Goal: Task Accomplishment & Management: Use online tool/utility

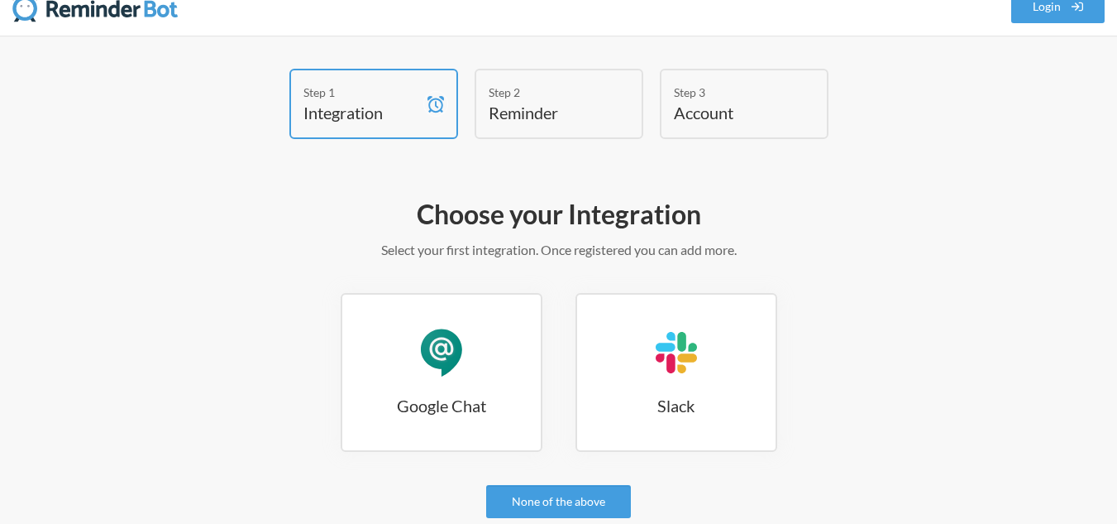
scroll to position [19, 0]
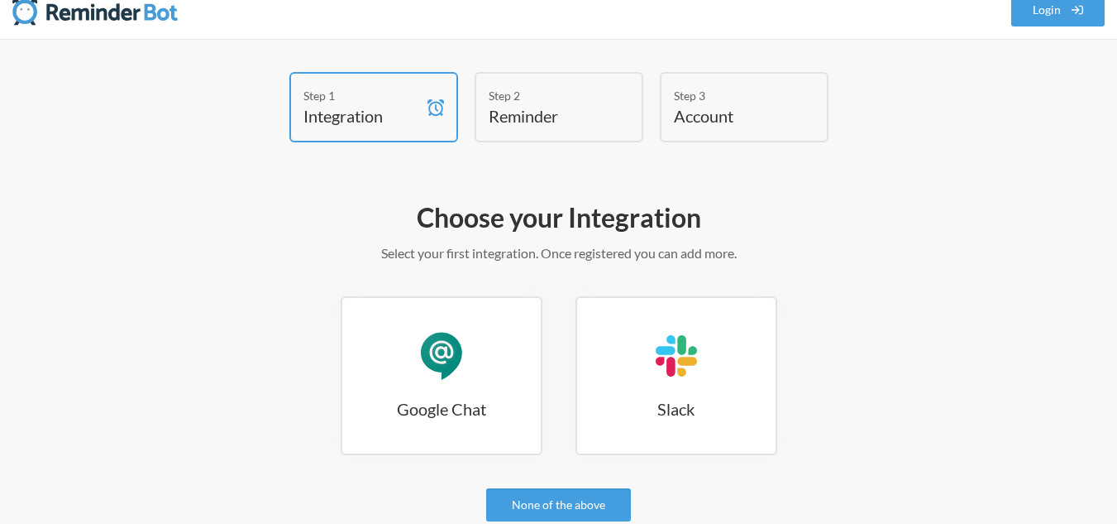
click at [481, 353] on link "Google Chat Google Chat" at bounding box center [442, 375] width 202 height 159
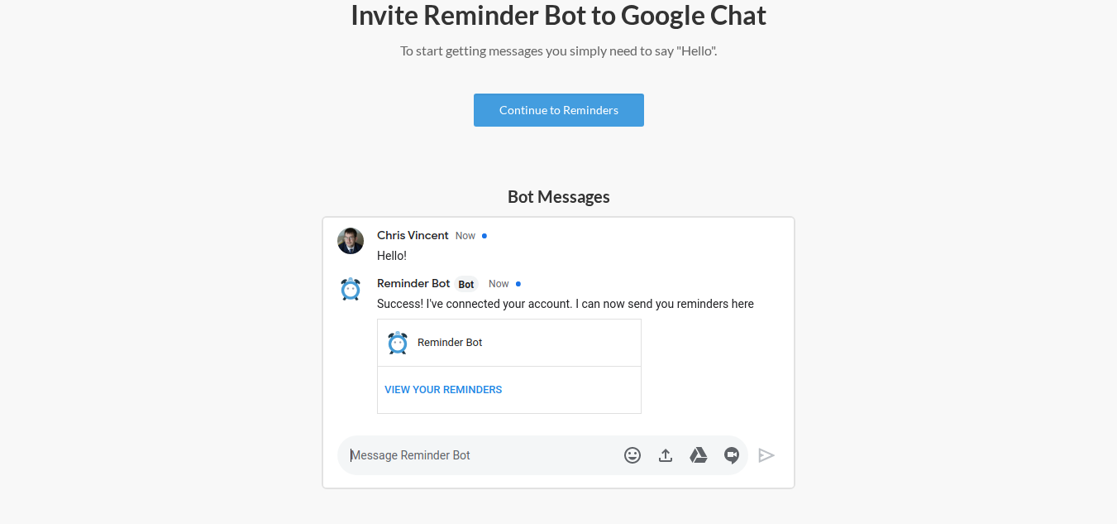
scroll to position [223, 0]
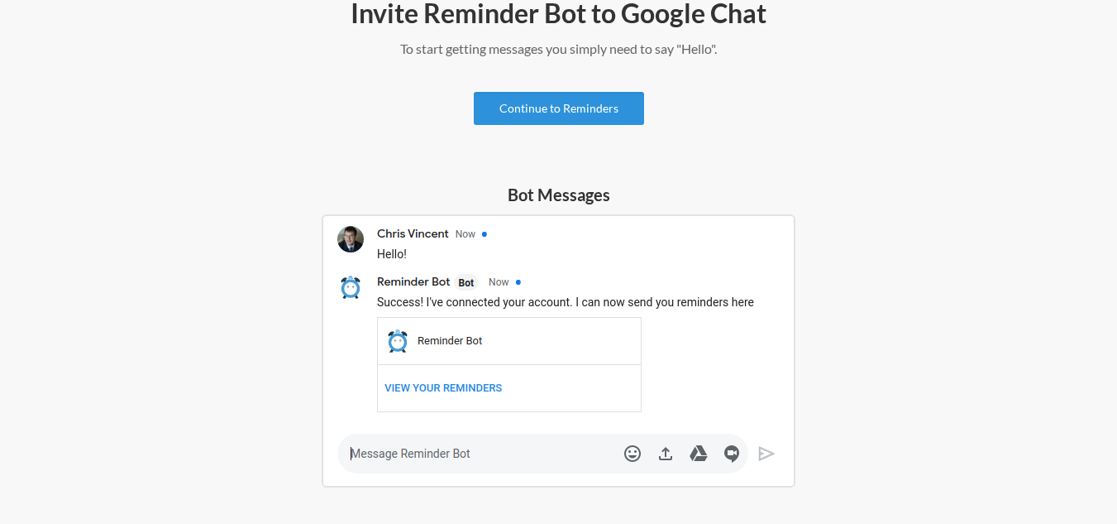
click at [521, 112] on link "Continue to Reminders" at bounding box center [559, 108] width 170 height 33
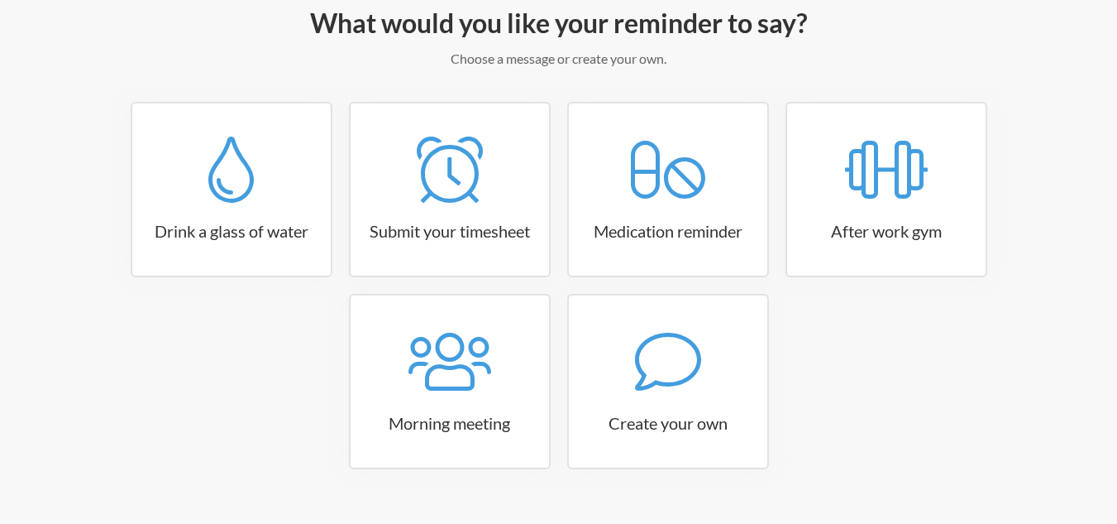
scroll to position [214, 0]
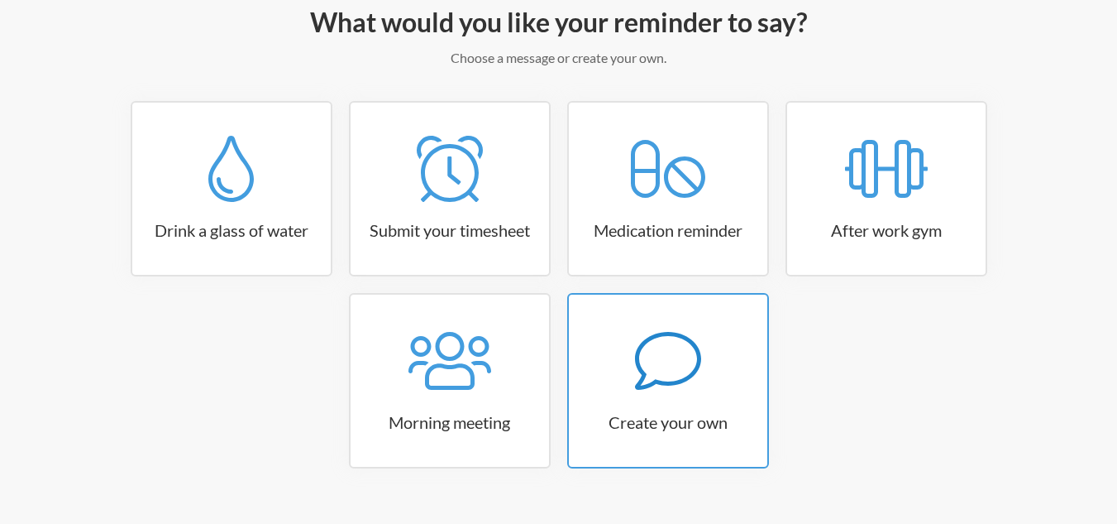
click at [672, 404] on link "Create your own" at bounding box center [668, 380] width 202 height 175
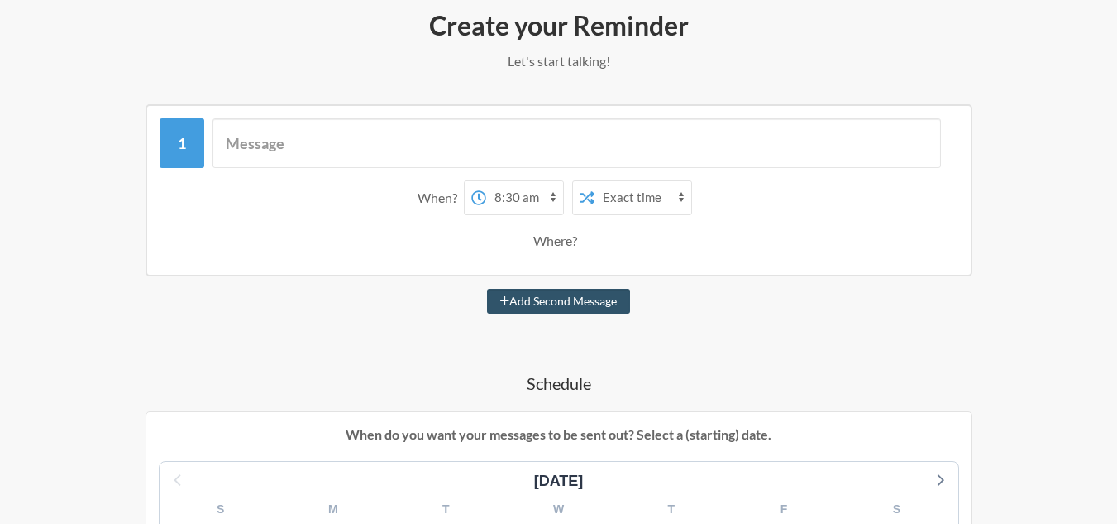
scroll to position [210, 0]
click at [553, 194] on select "12:00 am 12:15 am 12:30 am 12:45 am 1:00 am 1:15 am 1:30 am 1:45 am 2:00 am 2:1…" at bounding box center [524, 198] width 77 height 33
select select "09:30:00"
click at [486, 182] on select "12:00 am 12:15 am 12:30 am 12:45 am 1:00 am 1:15 am 1:30 am 1:45 am 2:00 am 2:1…" at bounding box center [524, 198] width 77 height 33
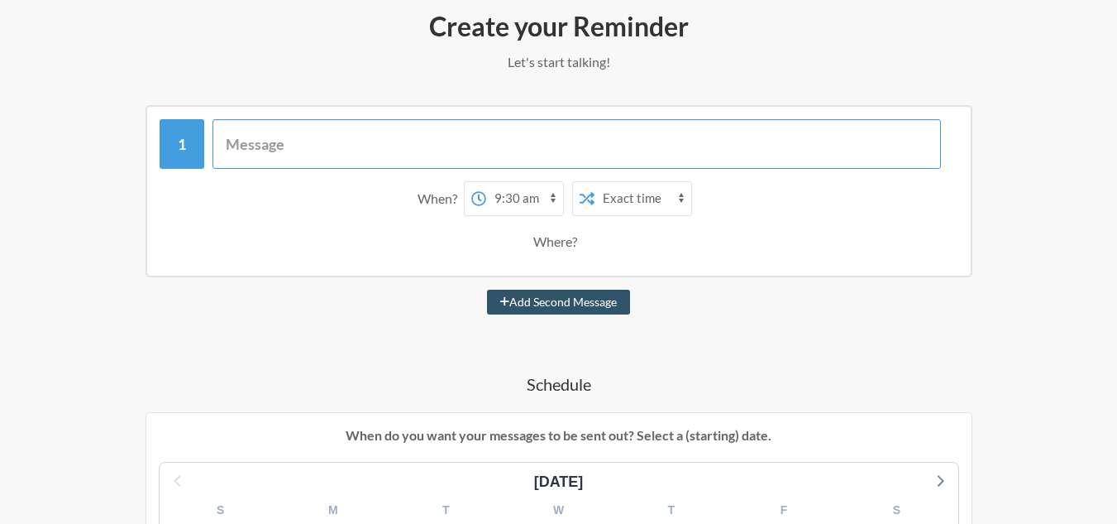
click at [381, 153] on input "text" at bounding box center [577, 144] width 729 height 50
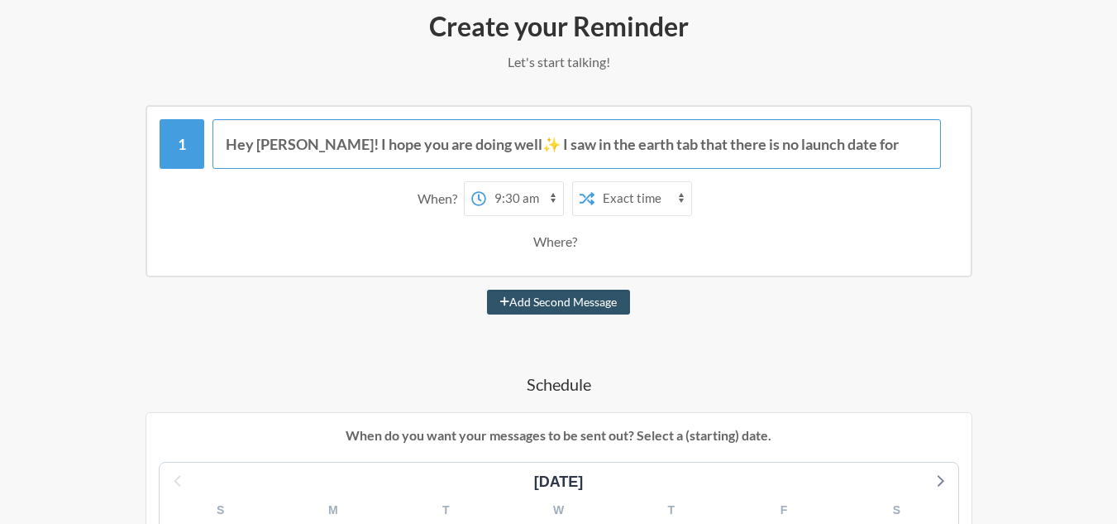
paste input "erick.centeno"
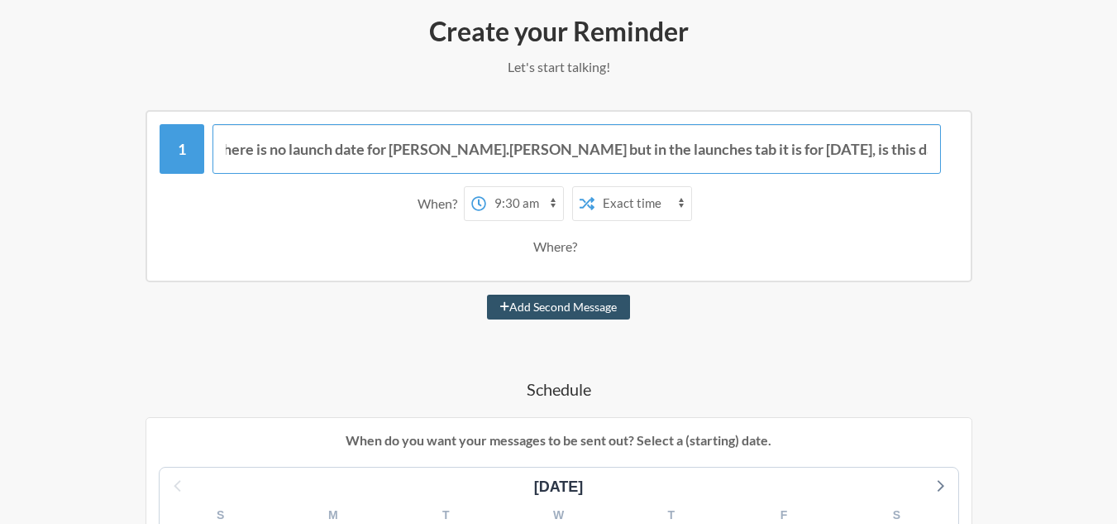
type input "Hey Eleni! I hope you are doing well✨ I saw in the earth tab that there is no l…"
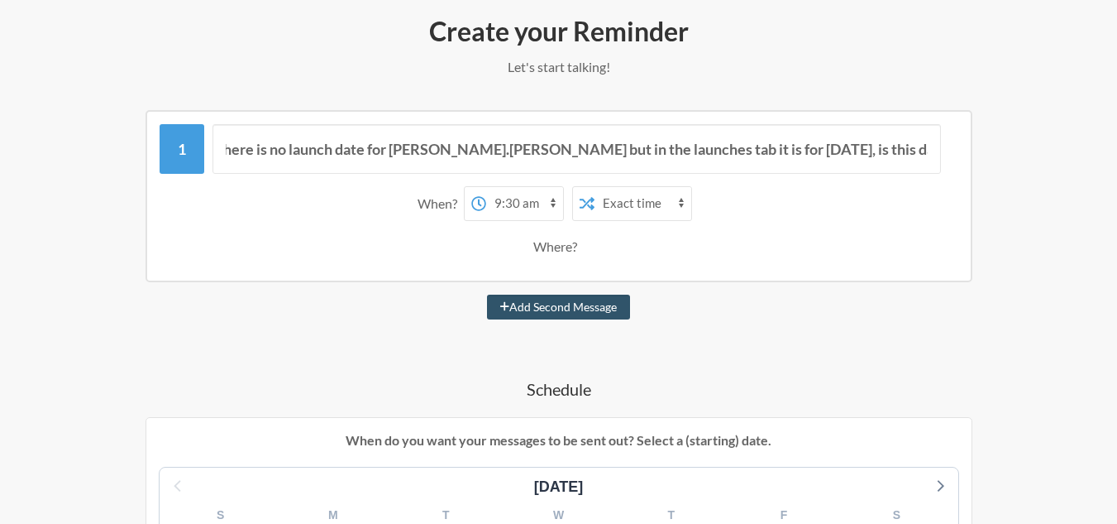
scroll to position [0, 0]
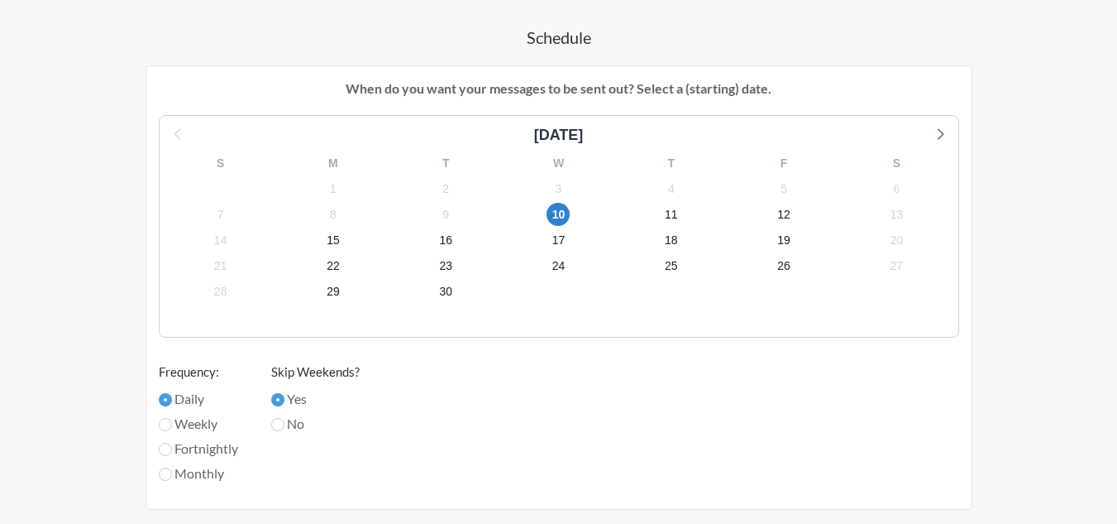
scroll to position [690, 0]
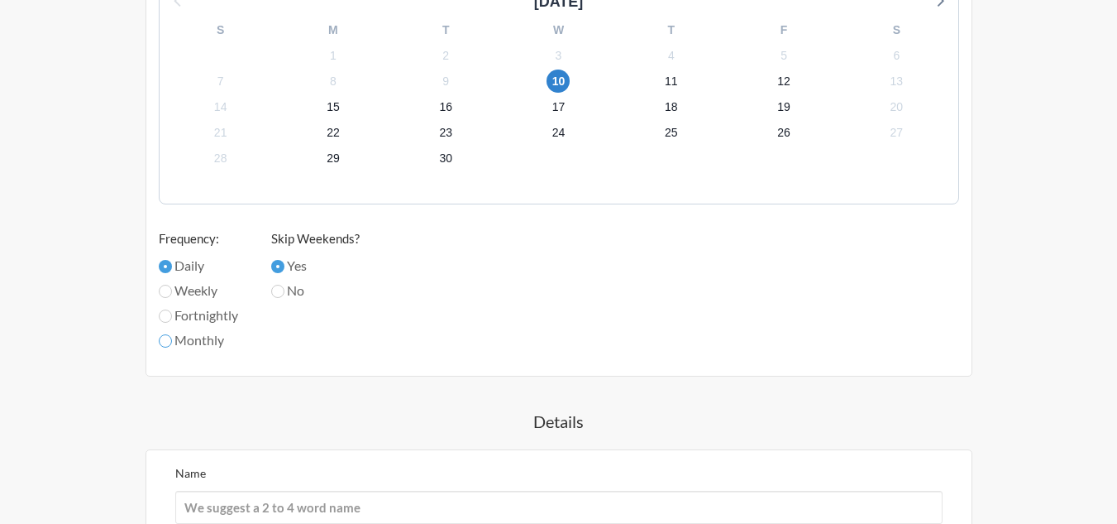
click at [166, 339] on input "Monthly" at bounding box center [165, 340] width 13 height 13
radio input "true"
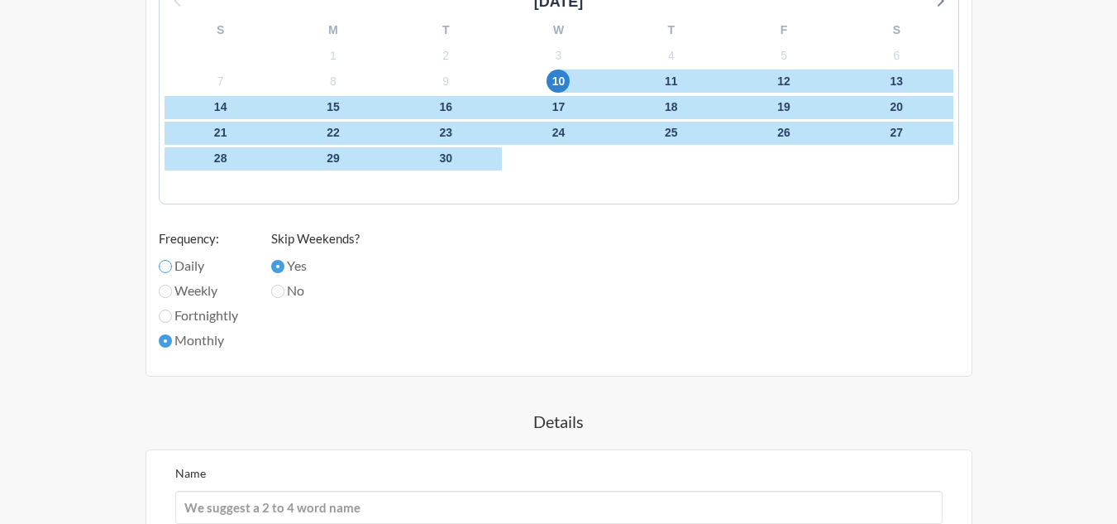
click at [171, 266] on input "Daily" at bounding box center [165, 266] width 13 height 13
radio input "true"
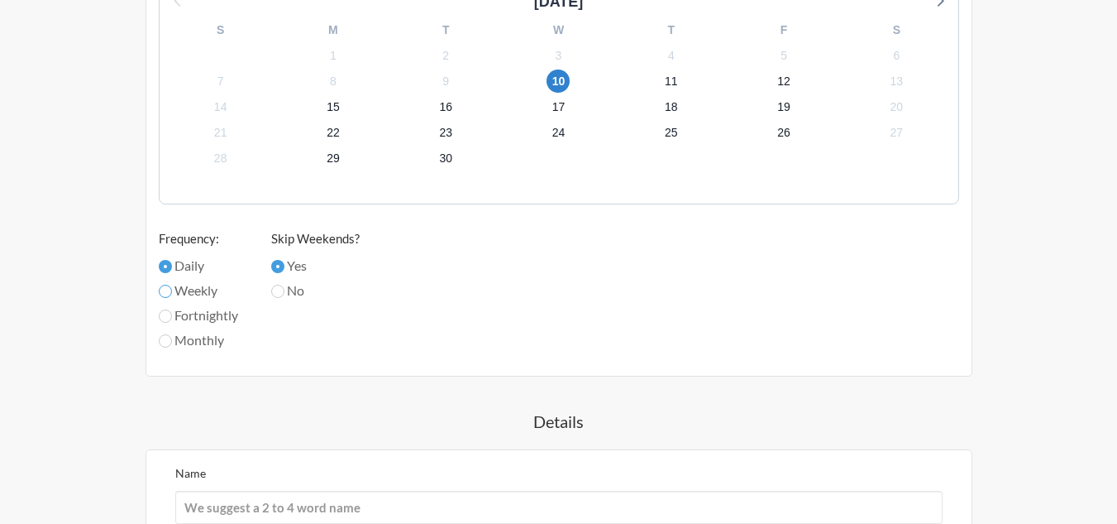
click at [169, 287] on input "Weekly" at bounding box center [165, 291] width 13 height 13
radio input "true"
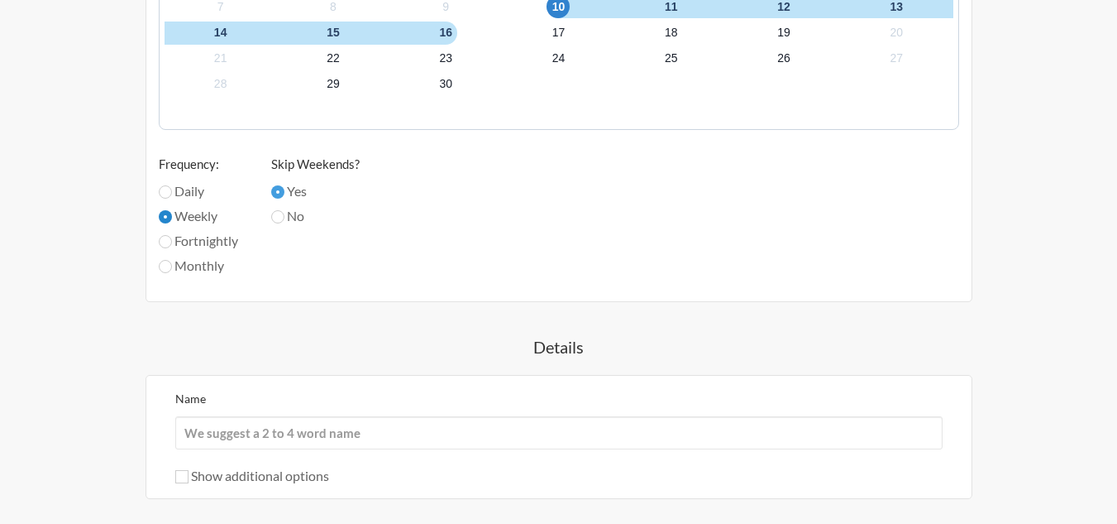
scroll to position [768, 0]
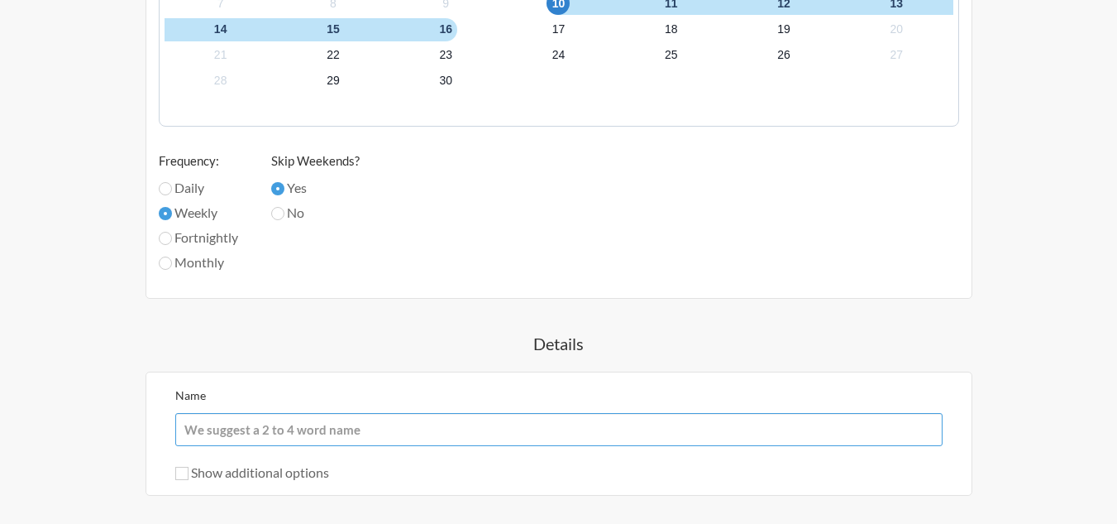
click at [222, 428] on input "Name" at bounding box center [559, 429] width 768 height 33
type input "K"
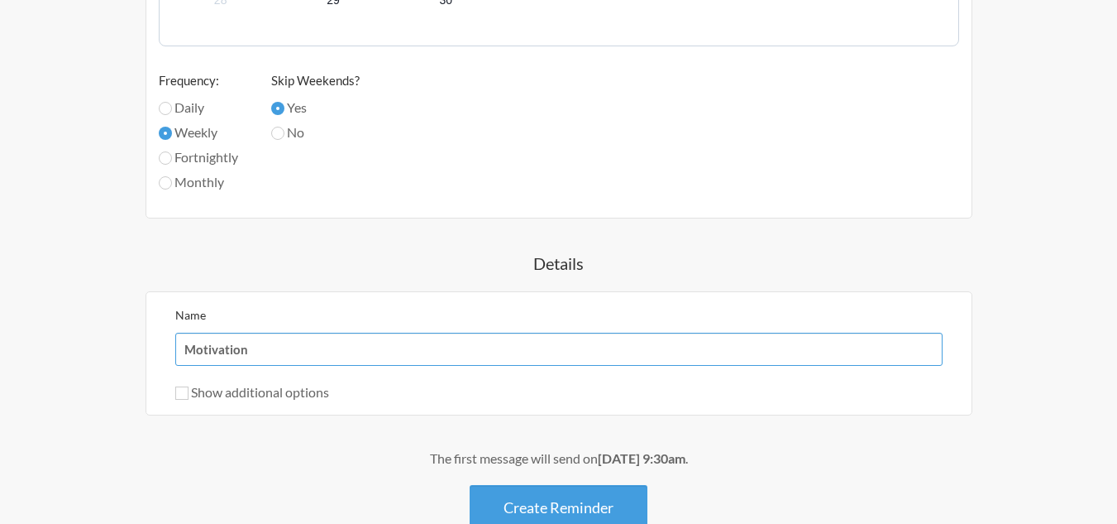
scroll to position [851, 0]
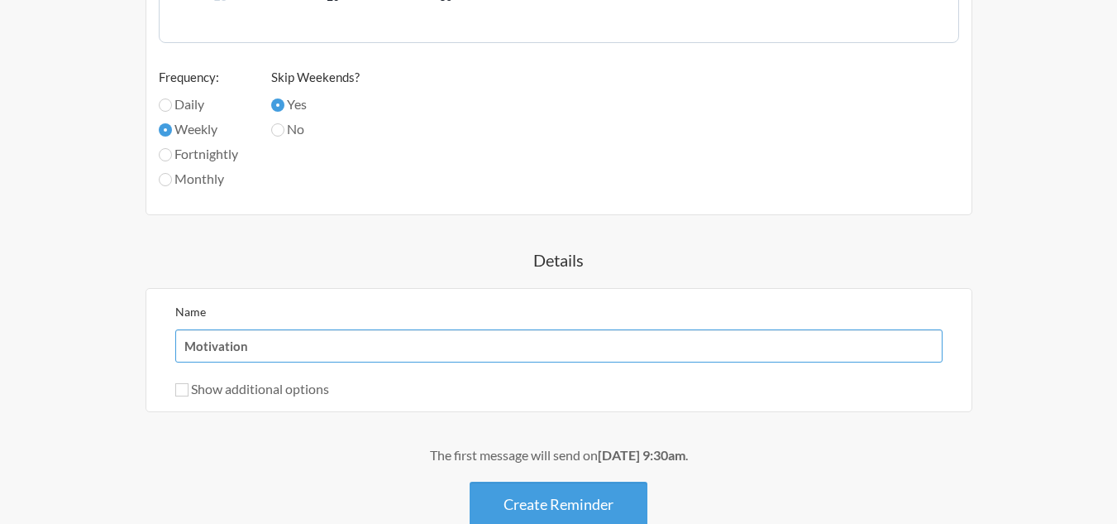
type input "Motivation"
click at [182, 392] on input "Show additional options" at bounding box center [181, 389] width 13 height 13
checkbox input "true"
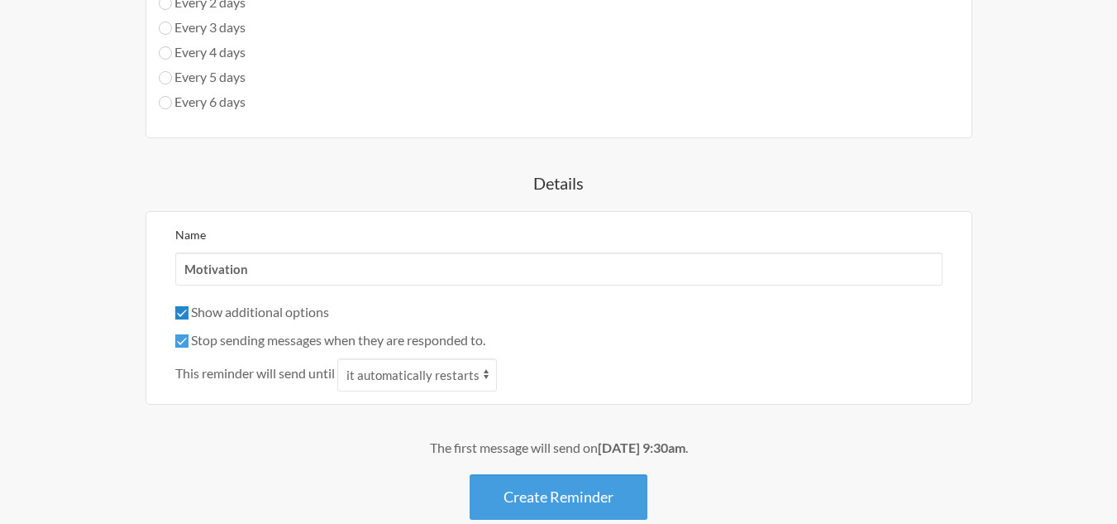
scroll to position [1058, 0]
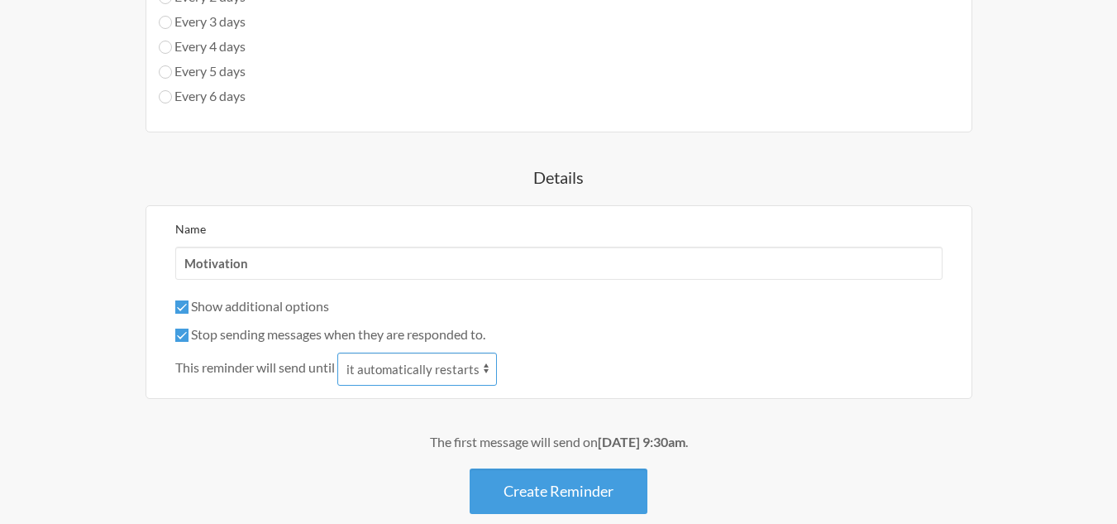
click at [385, 377] on select "it automatically restarts it is replied to" at bounding box center [417, 368] width 160 height 33
click at [265, 390] on div "Name Motivation Show additional options Hide this reminder from calendars Stop …" at bounding box center [559, 302] width 827 height 194
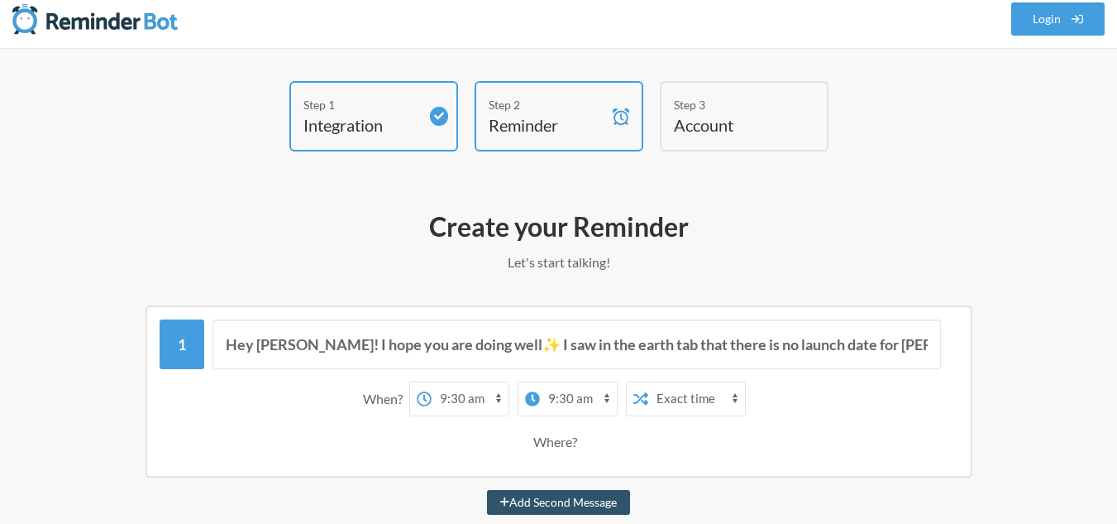
scroll to position [9, 0]
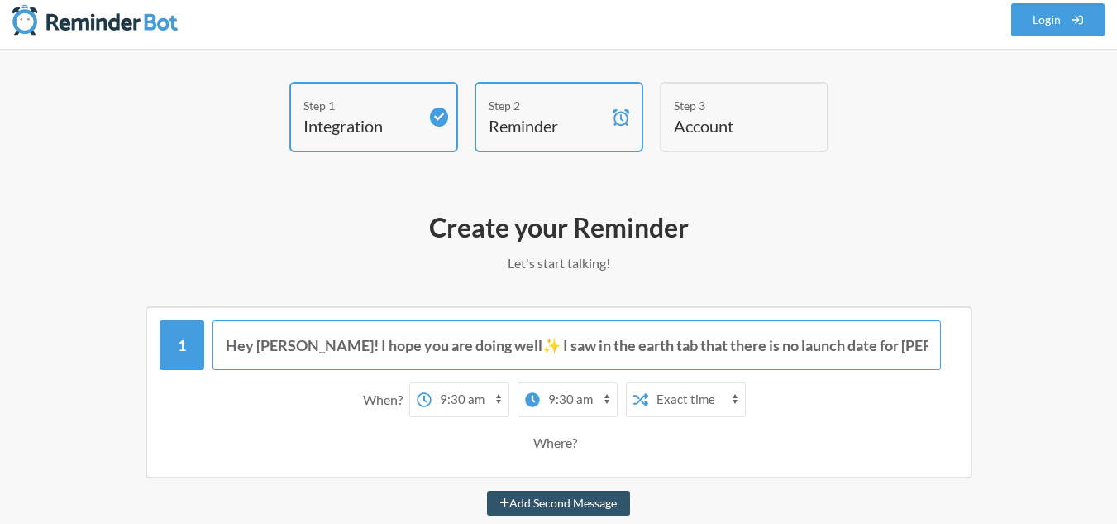
click at [309, 348] on input "Hey Eleni! I hope you are doing well✨ I saw in the earth tab that there is no l…" at bounding box center [577, 345] width 729 height 50
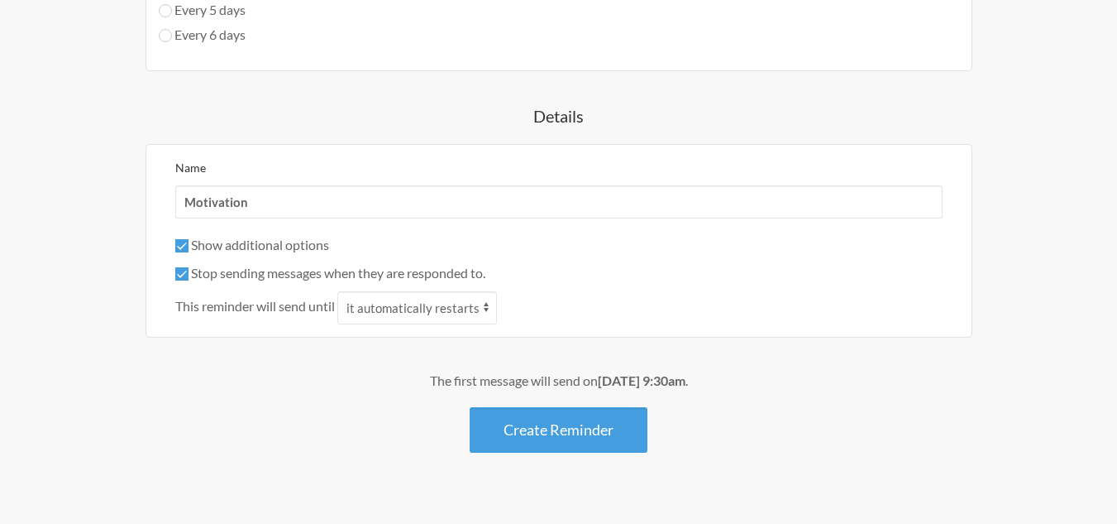
scroll to position [1147, 0]
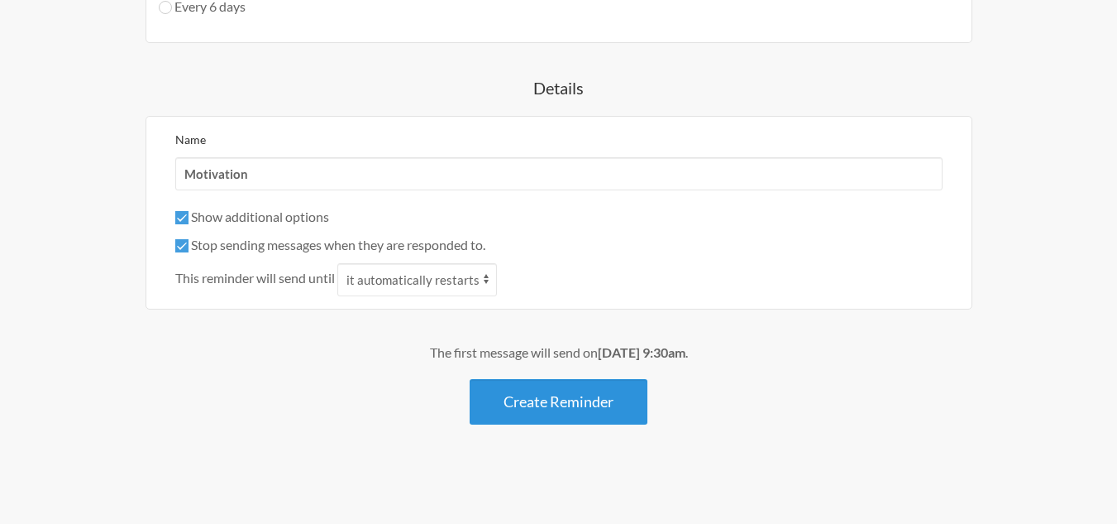
type input "My purpose is becoming clearer"
click at [493, 409] on button "Create Reminder" at bounding box center [559, 401] width 178 height 45
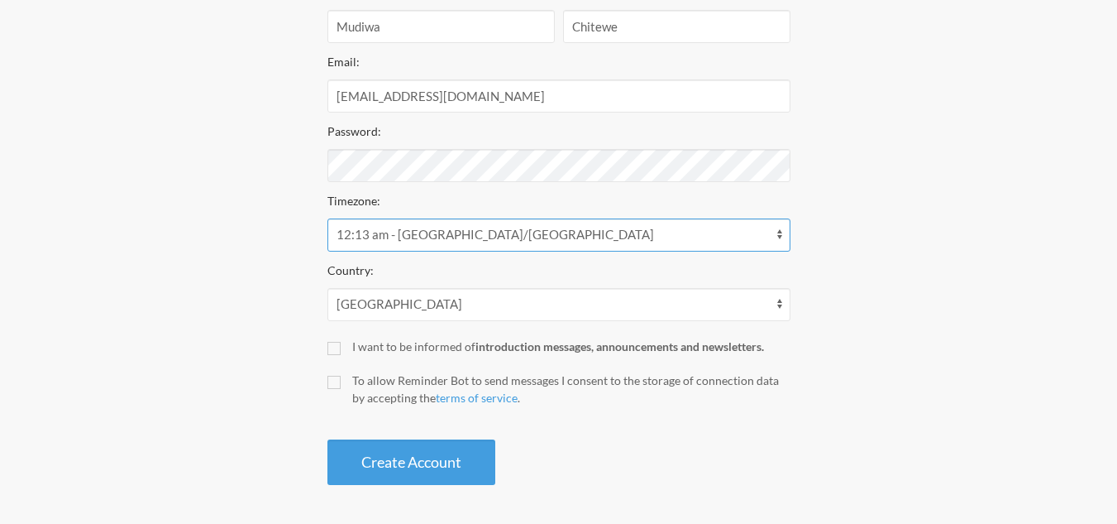
scroll to position [336, 0]
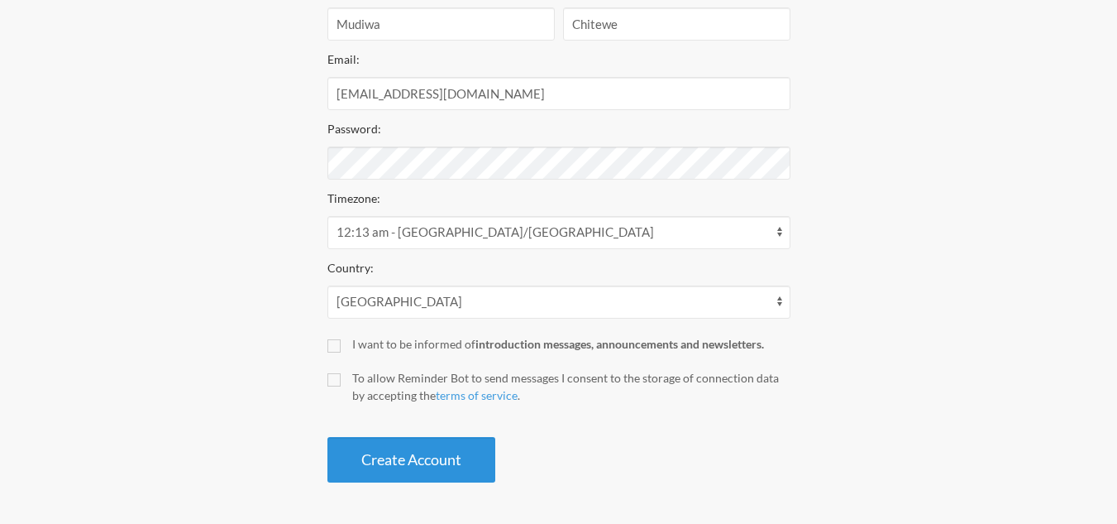
click at [409, 462] on button "Create Account" at bounding box center [412, 459] width 168 height 45
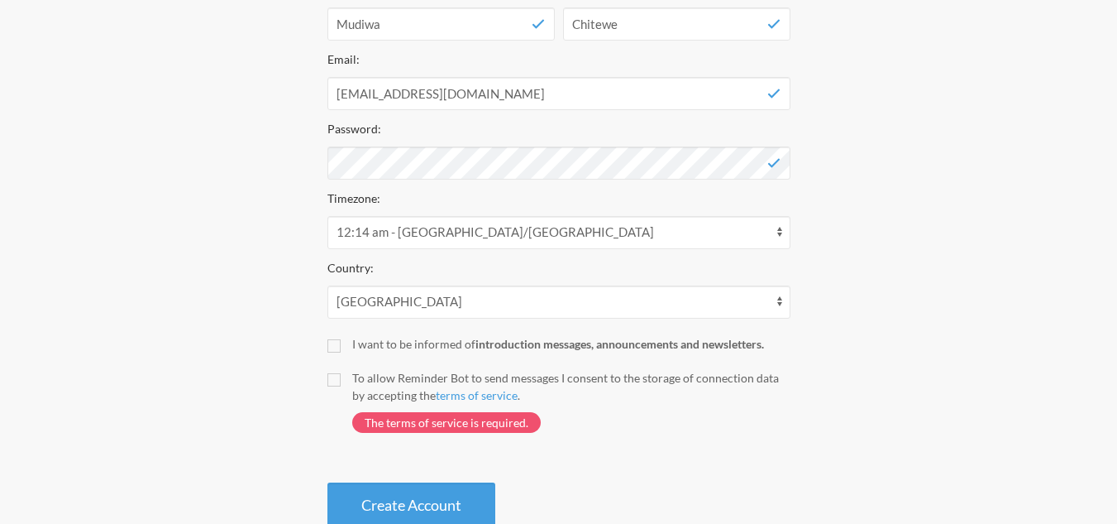
click at [342, 377] on label "To allow Reminder Bot to send messages I consent to the storage of connection d…" at bounding box center [559, 409] width 463 height 80
click at [341, 377] on input "To allow Reminder Bot to send messages I consent to the storage of connection d…" at bounding box center [334, 379] width 13 height 13
checkbox input "true"
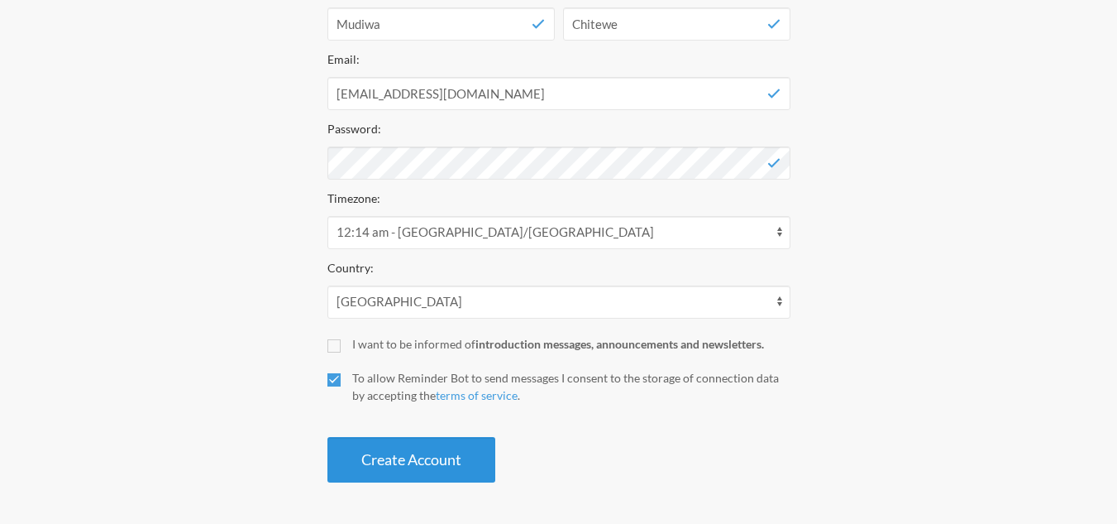
click at [363, 451] on button "Create Account" at bounding box center [412, 459] width 168 height 45
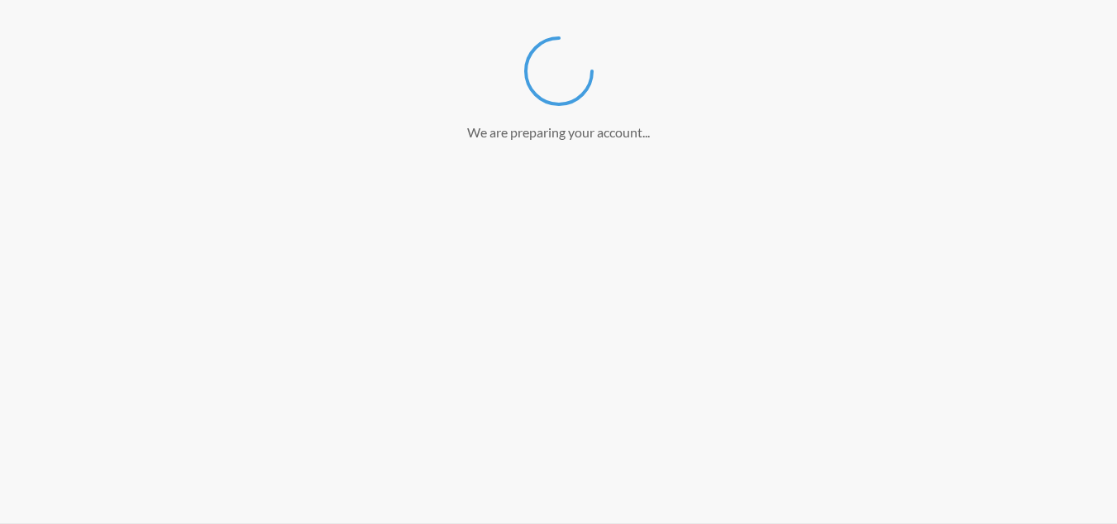
scroll to position [273, 0]
